Goal: Information Seeking & Learning: Check status

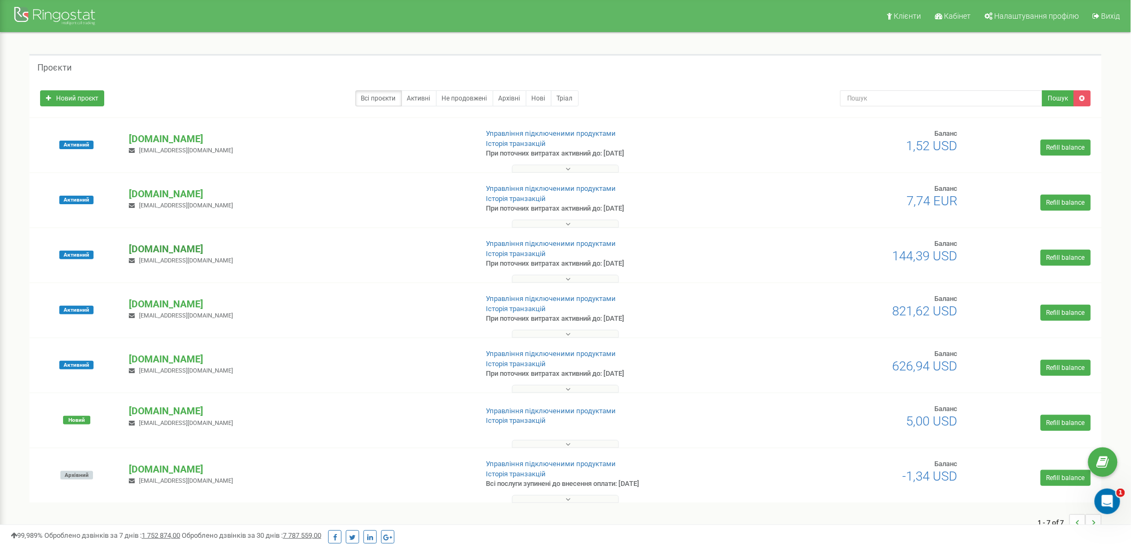
click at [189, 248] on p "[DOMAIN_NAME]" at bounding box center [298, 249] width 339 height 14
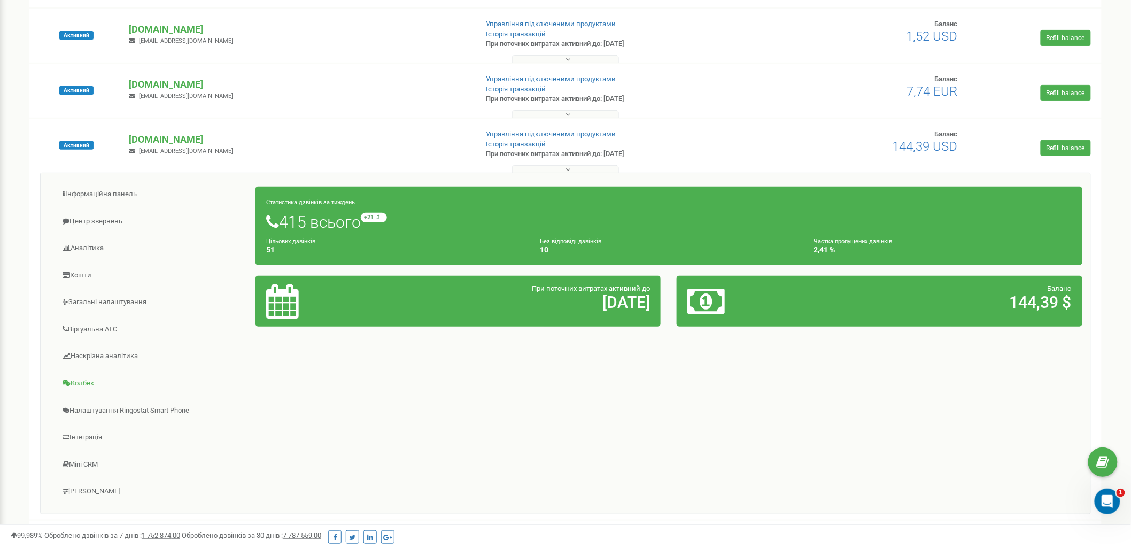
scroll to position [142, 0]
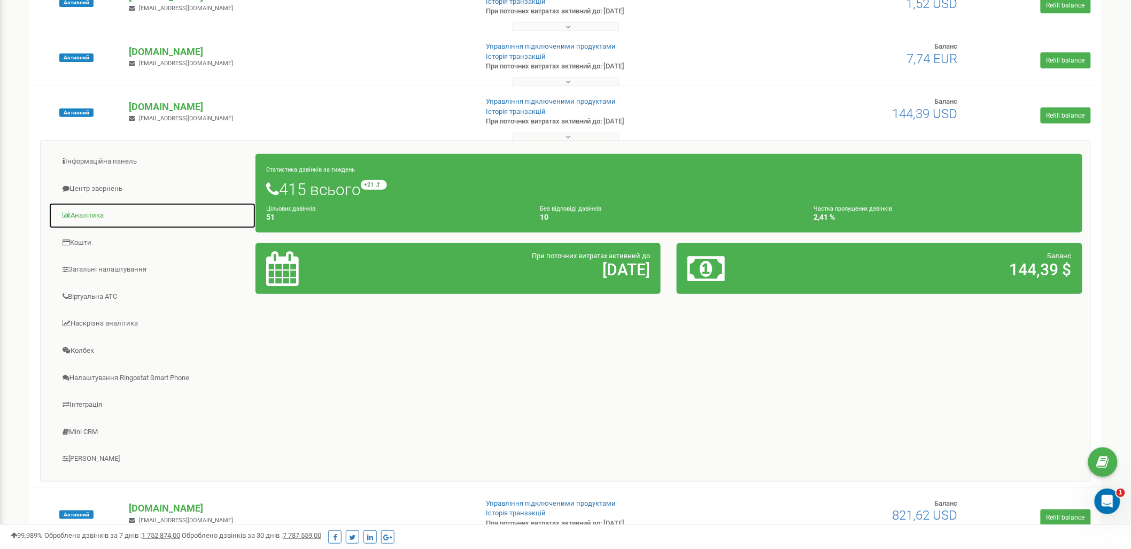
click at [92, 217] on link "Аналiтика" at bounding box center [152, 215] width 207 height 26
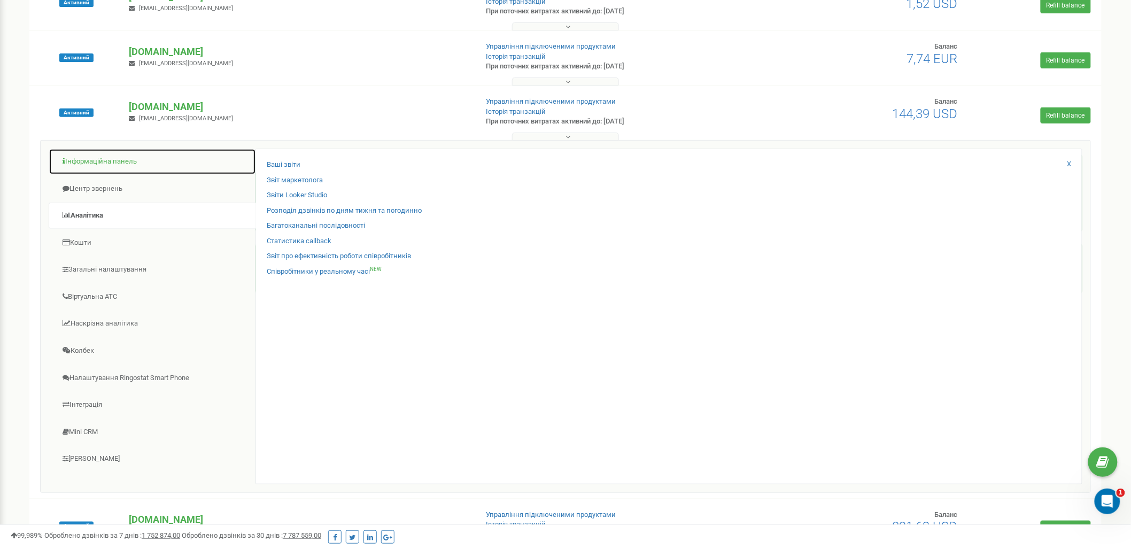
click at [109, 162] on link "Інформаційна панель" at bounding box center [152, 162] width 207 height 26
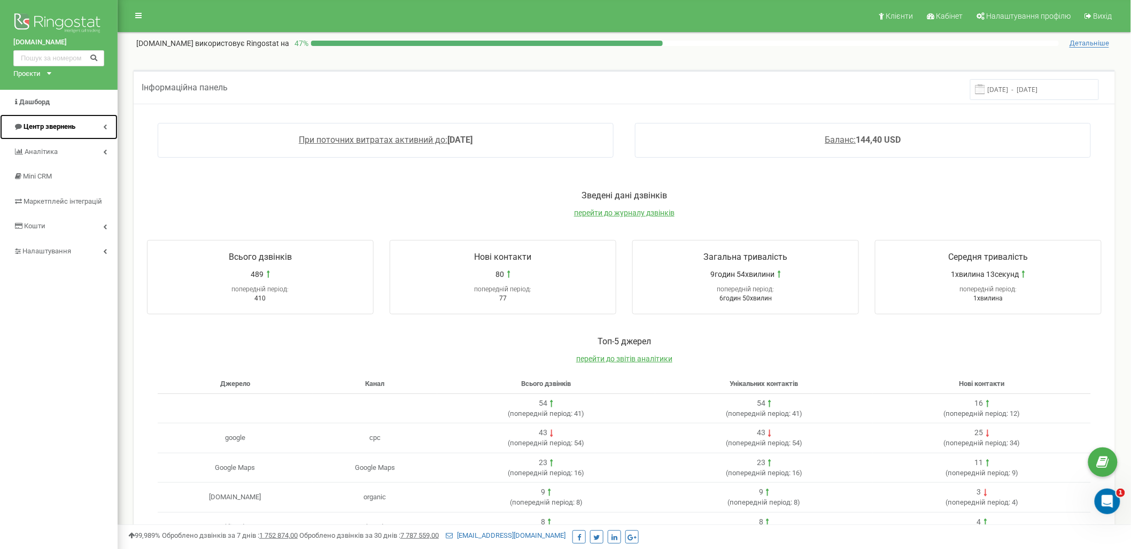
click at [78, 127] on link "Центр звернень" at bounding box center [59, 126] width 118 height 25
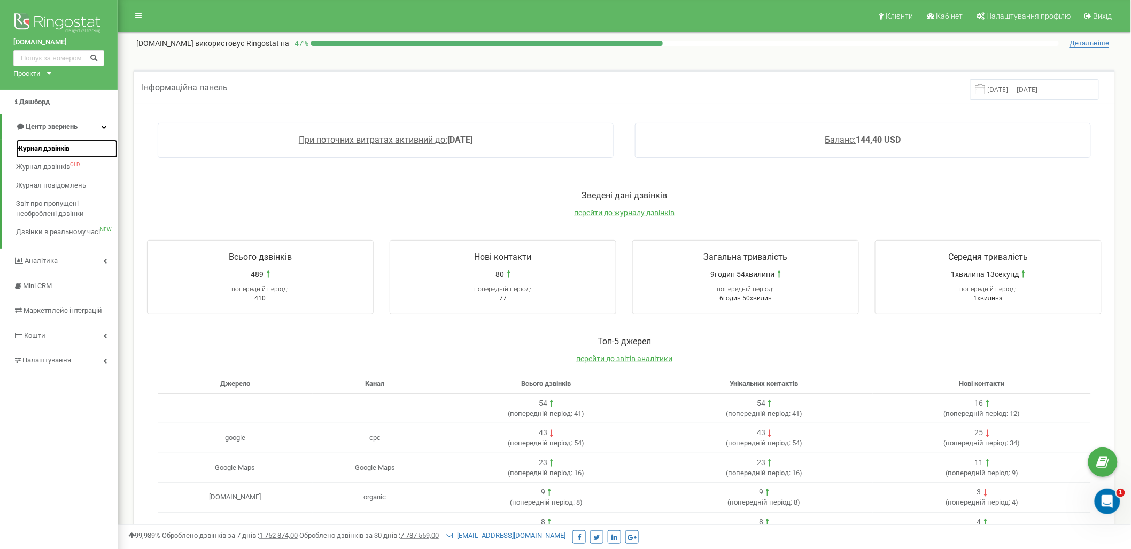
click at [56, 152] on span "Журнал дзвінків" at bounding box center [42, 149] width 53 height 10
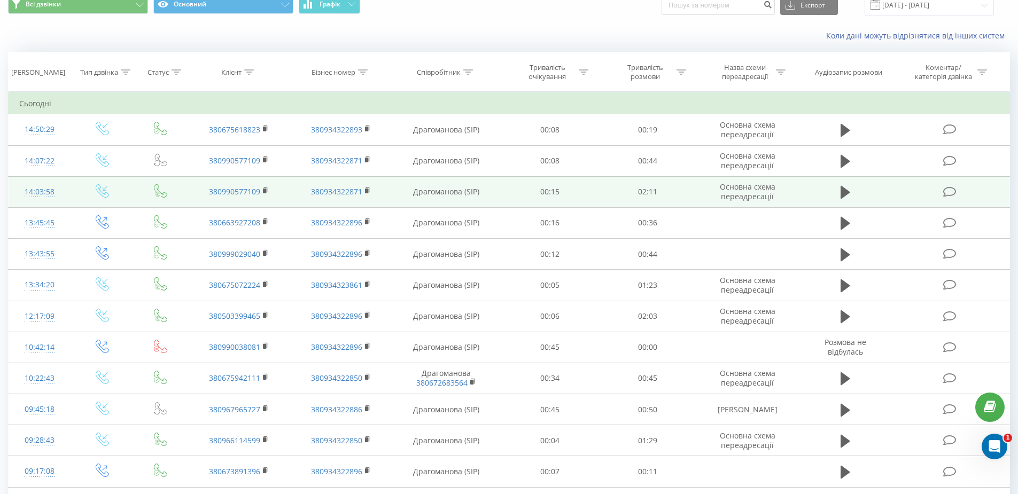
scroll to position [64, 0]
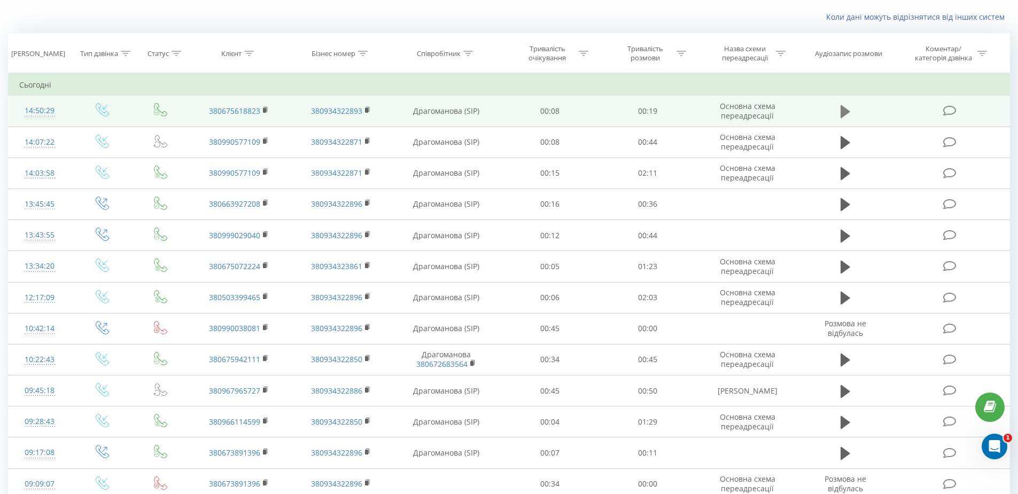
click at [840, 114] on icon at bounding box center [845, 111] width 10 height 13
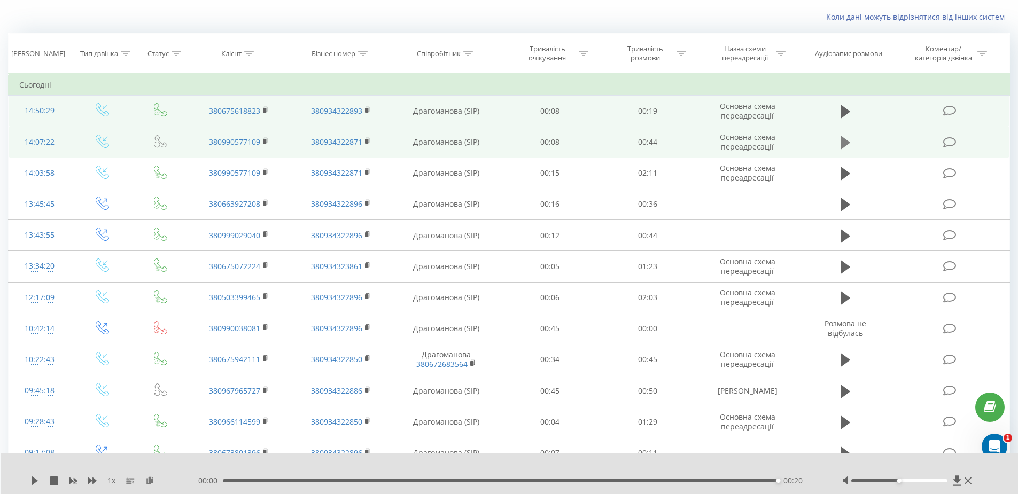
click at [844, 142] on icon at bounding box center [845, 142] width 10 height 13
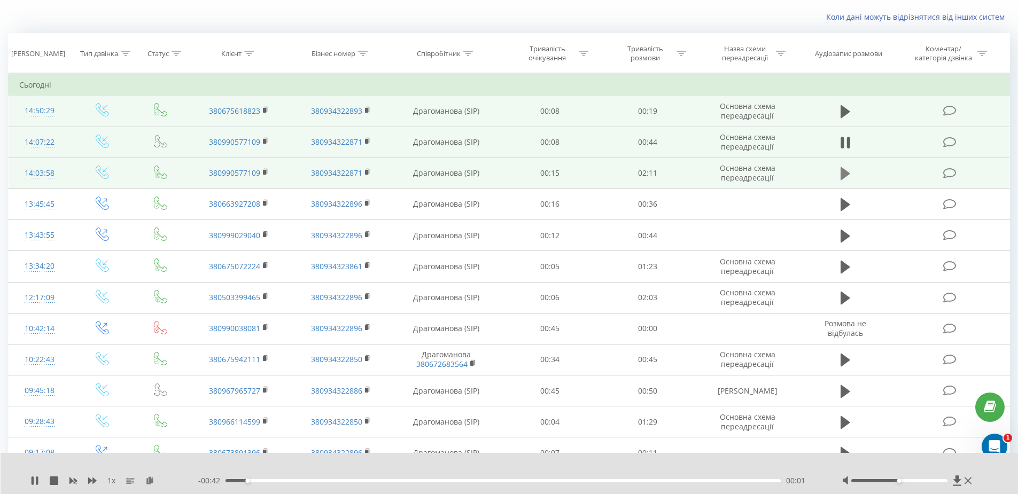
click at [847, 174] on icon at bounding box center [845, 173] width 10 height 13
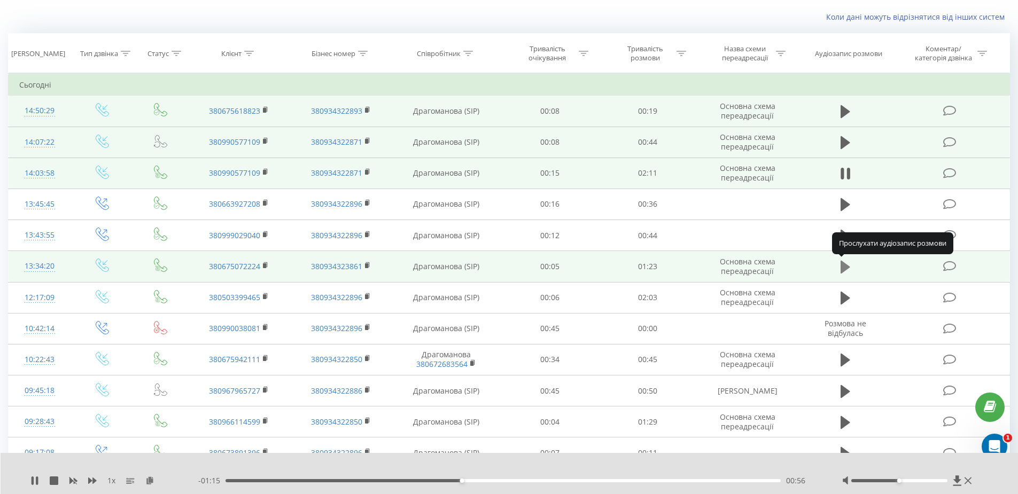
click at [847, 267] on icon at bounding box center [845, 267] width 10 height 13
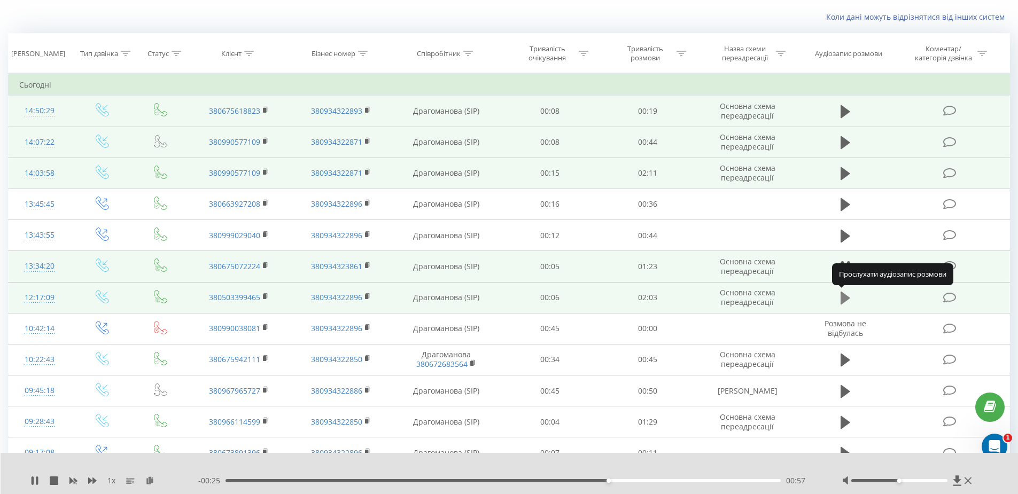
click at [847, 297] on icon at bounding box center [845, 298] width 10 height 13
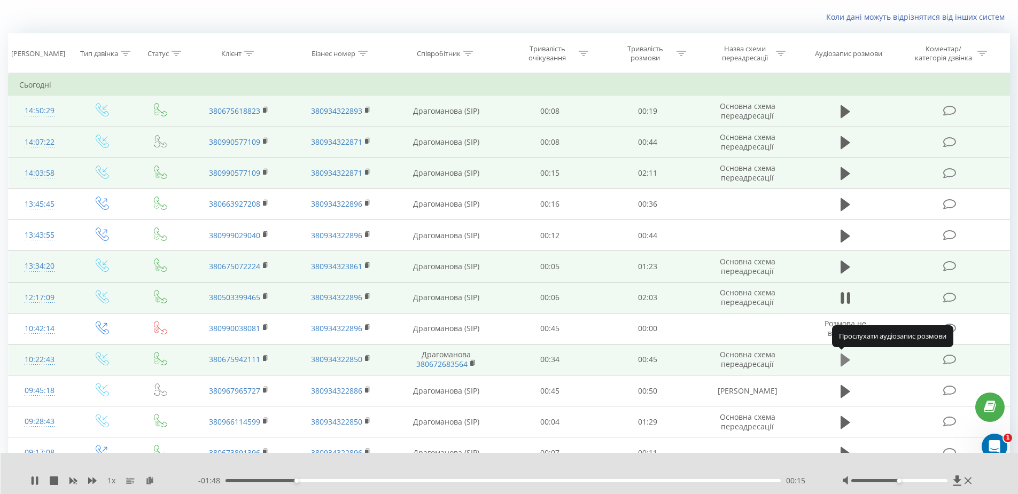
click at [844, 356] on icon at bounding box center [845, 360] width 10 height 13
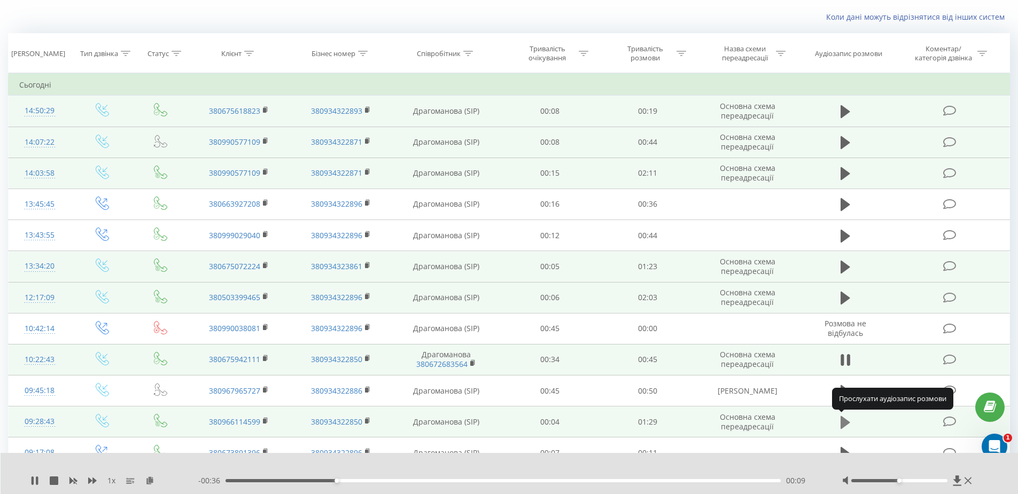
click at [843, 421] on icon at bounding box center [845, 422] width 10 height 13
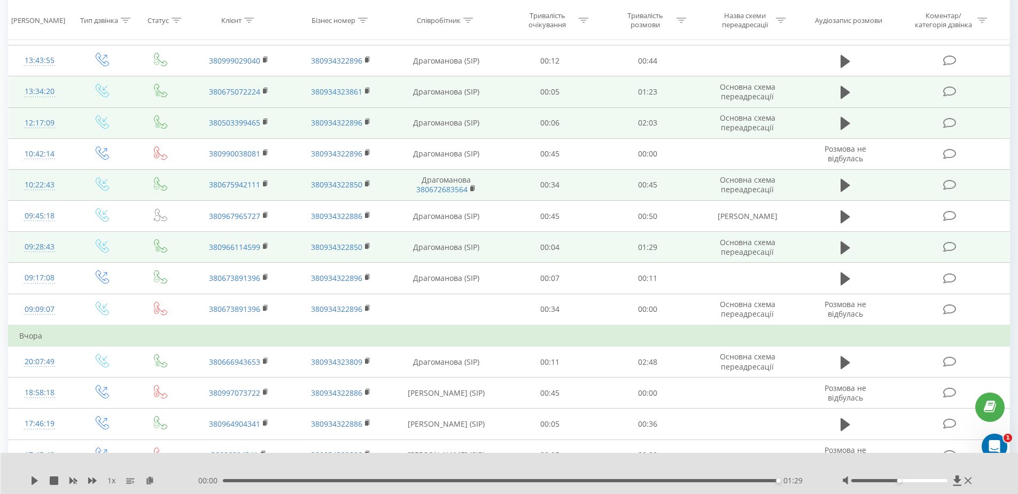
scroll to position [385, 0]
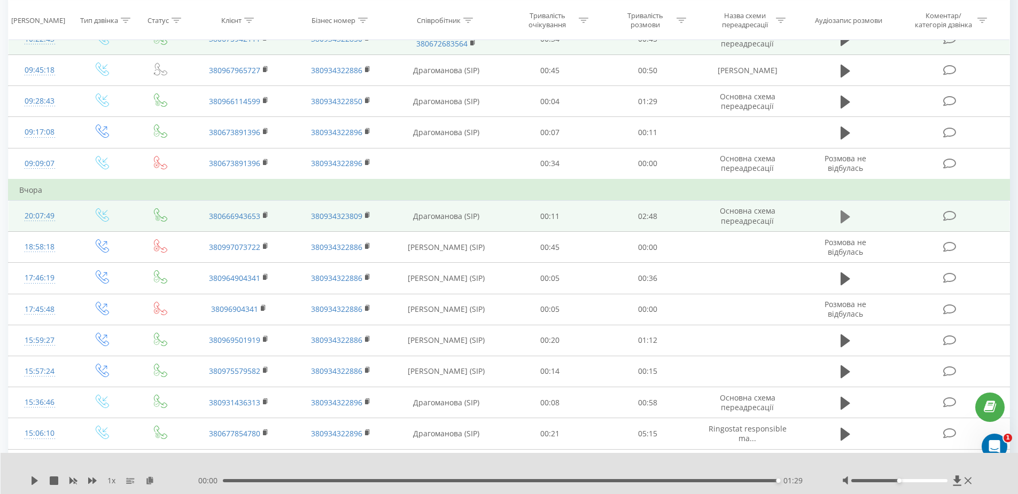
click at [841, 217] on icon at bounding box center [845, 216] width 10 height 13
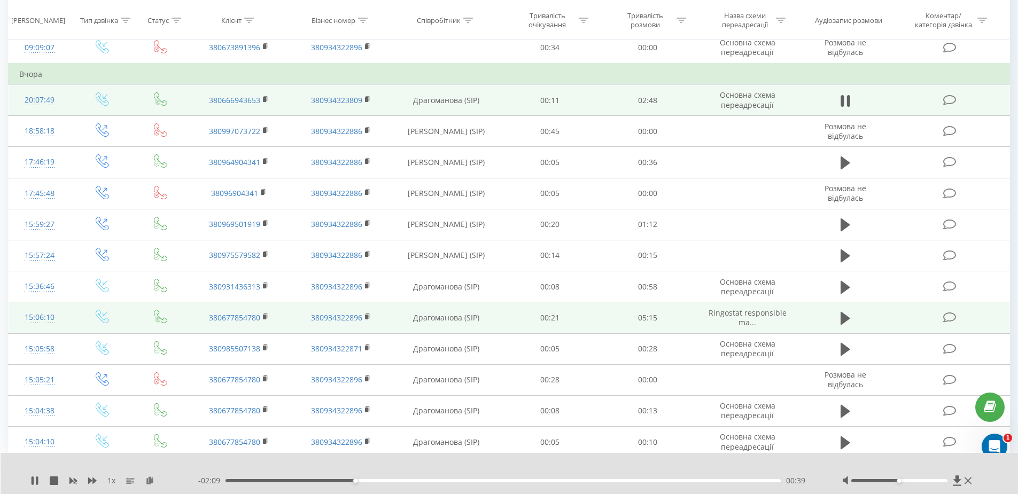
scroll to position [504, 0]
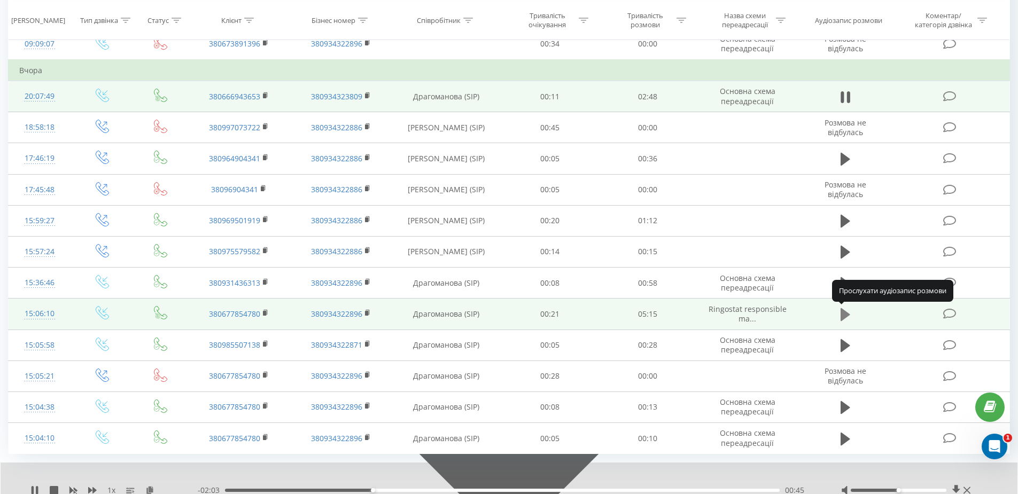
click at [844, 317] on icon at bounding box center [845, 314] width 10 height 13
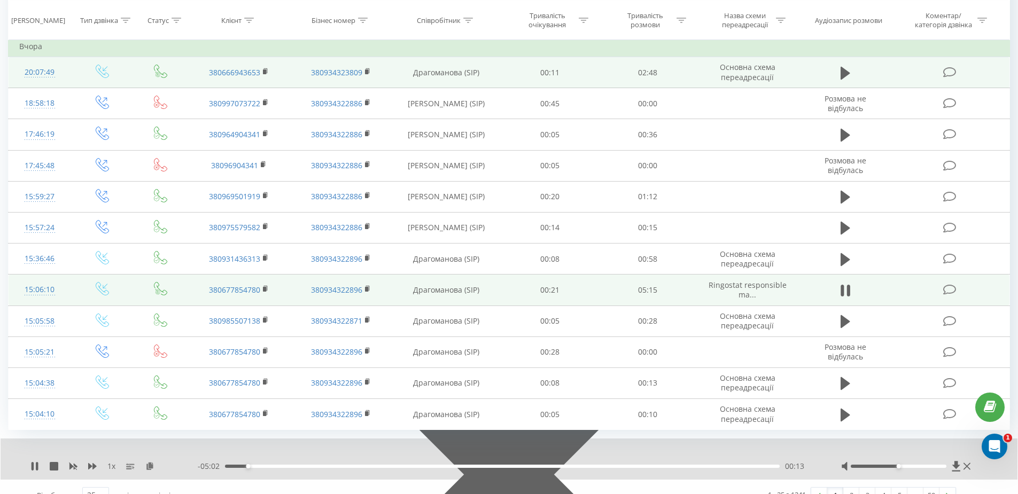
scroll to position [545, 0]
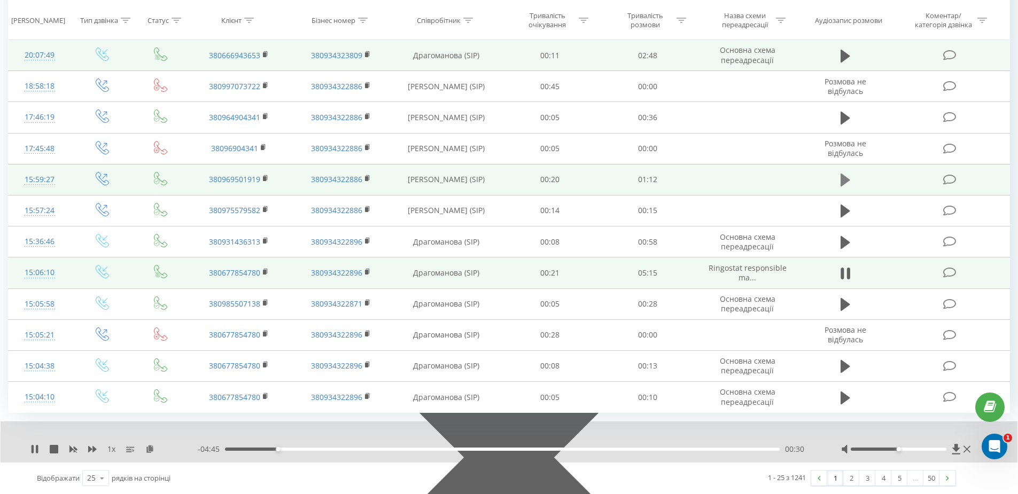
click at [847, 183] on icon at bounding box center [845, 180] width 10 height 15
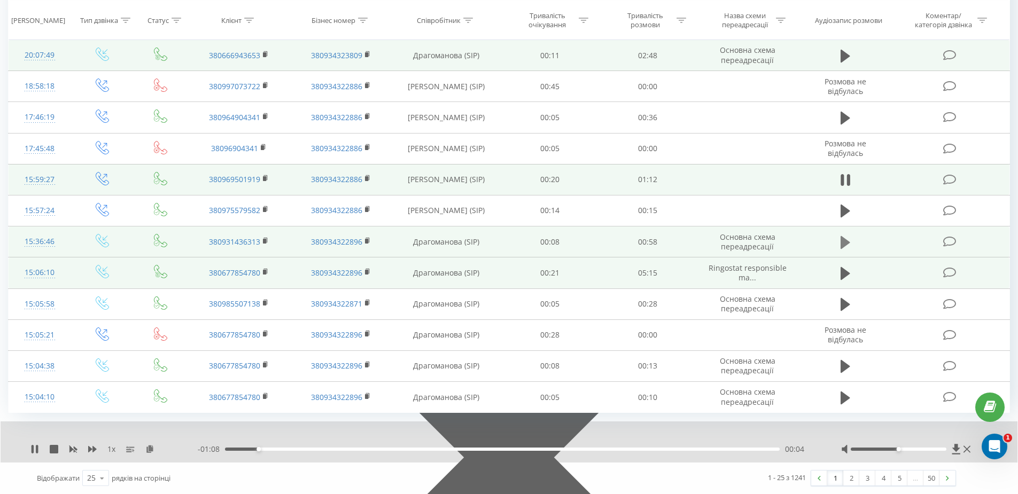
click at [841, 243] on icon at bounding box center [845, 242] width 10 height 13
